Goal: Transaction & Acquisition: Purchase product/service

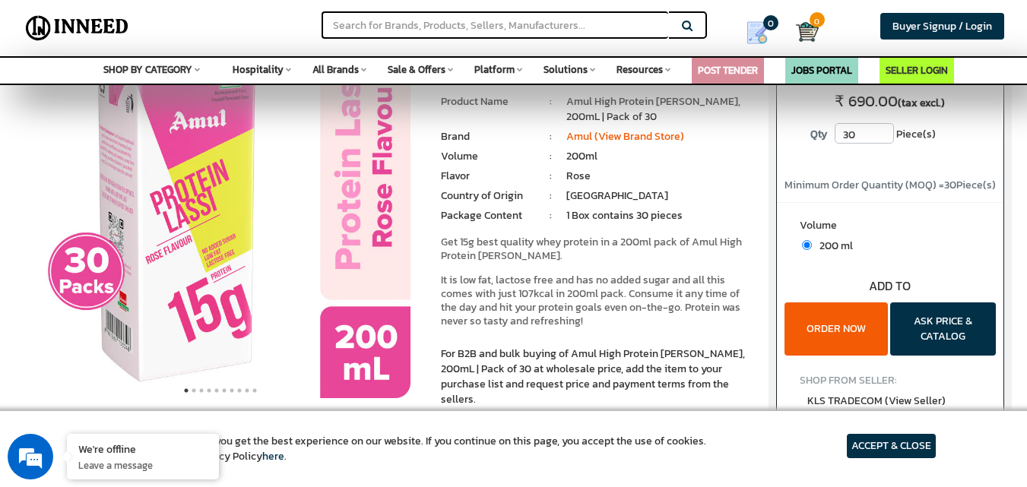
scroll to position [94, 0]
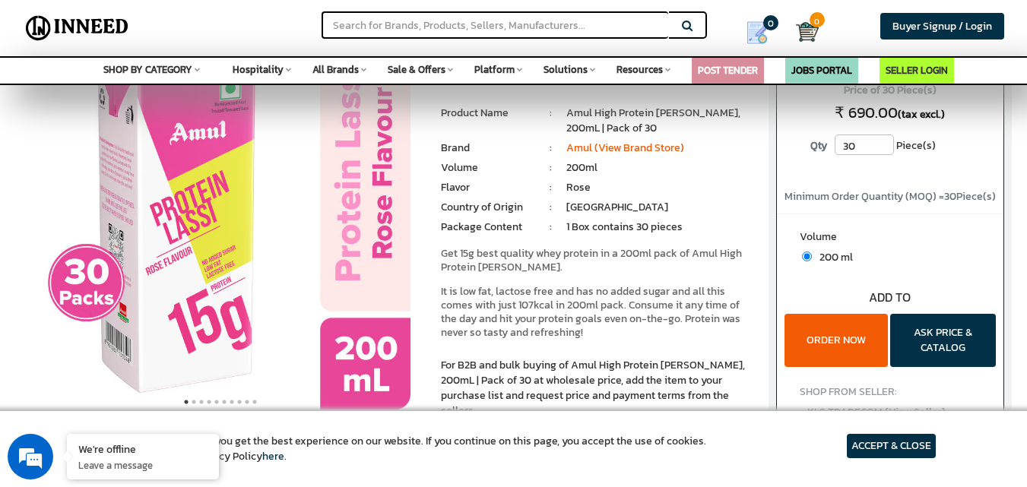
click at [847, 323] on button "ORDER NOW" at bounding box center [836, 340] width 103 height 53
click at [552, 27] on input "text" at bounding box center [495, 24] width 347 height 27
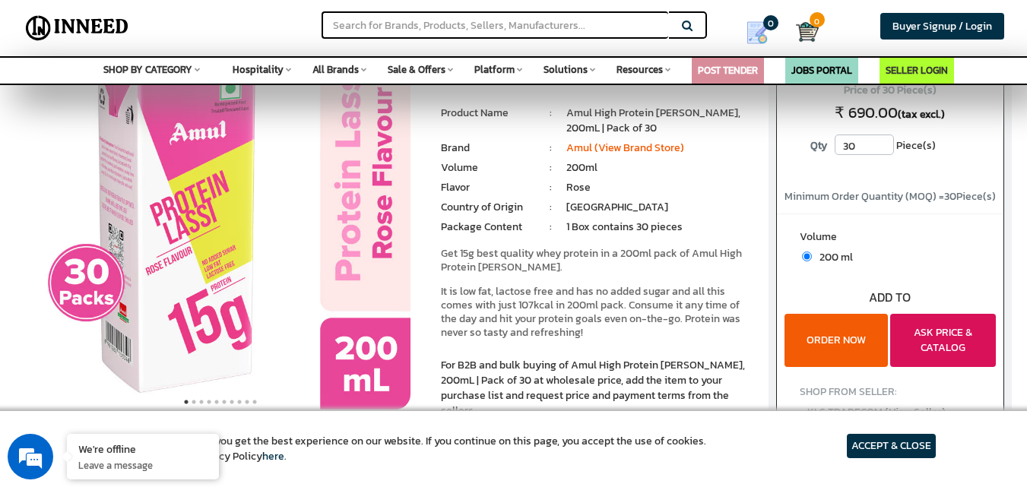
click at [915, 339] on button "ASK PRICE & CATALOG" at bounding box center [943, 340] width 106 height 53
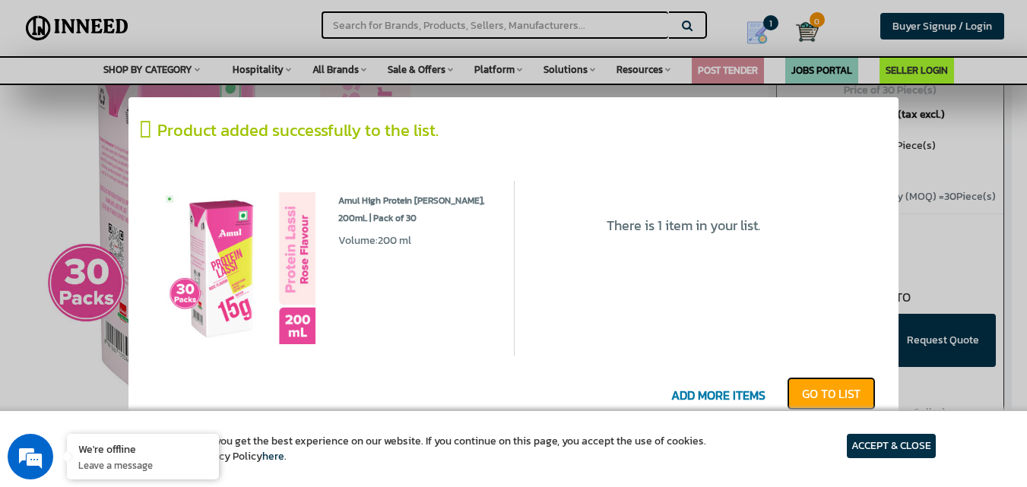
click at [830, 393] on link "GO T0 LIST" at bounding box center [831, 393] width 89 height 33
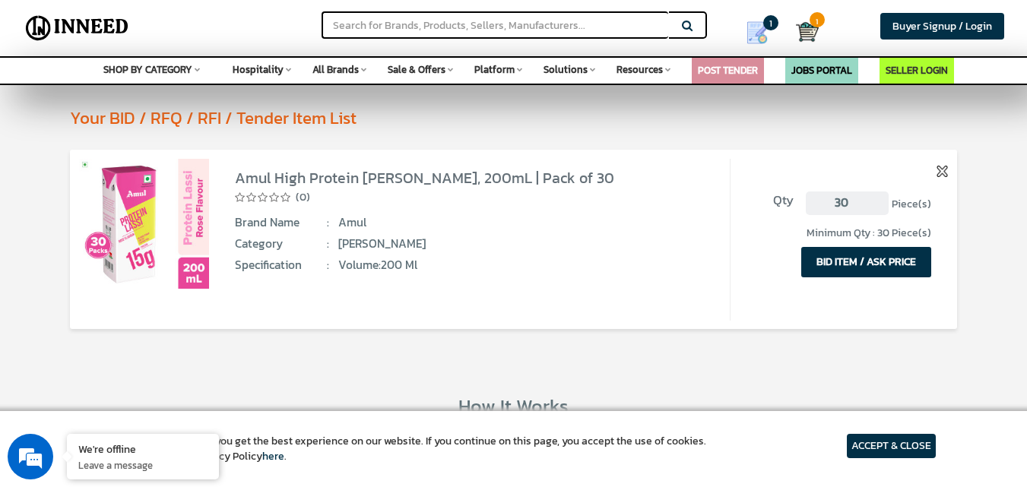
click at [864, 262] on button "BID ITEM / ASK PRICE" at bounding box center [866, 262] width 130 height 30
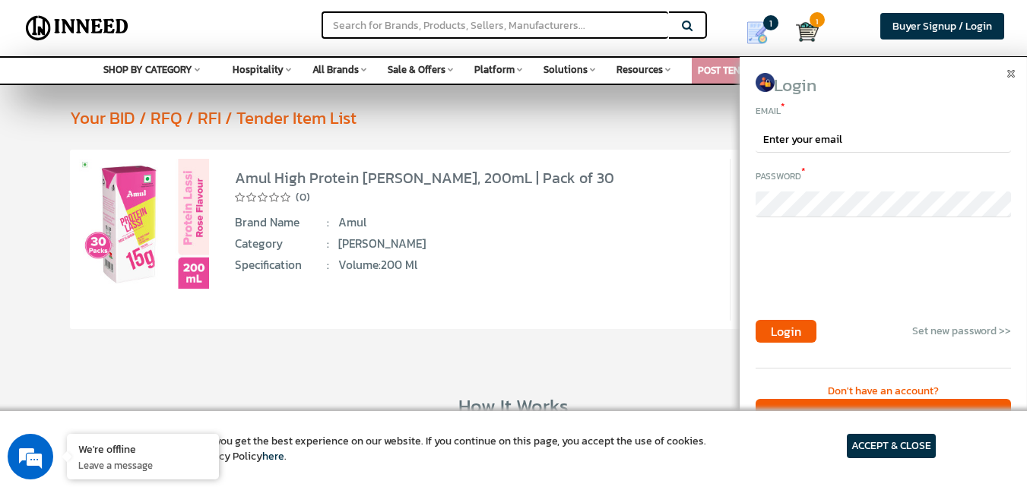
click at [1014, 78] on div at bounding box center [1012, 72] width 11 height 15
